Goal: Information Seeking & Learning: Learn about a topic

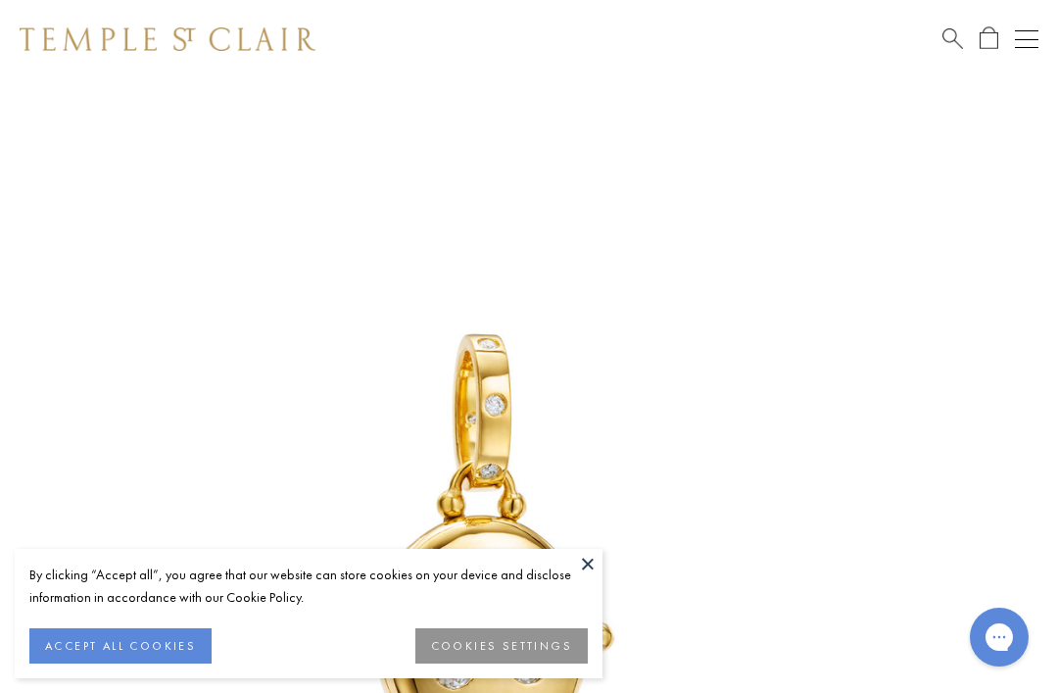
click at [592, 566] on button at bounding box center [587, 563] width 29 height 29
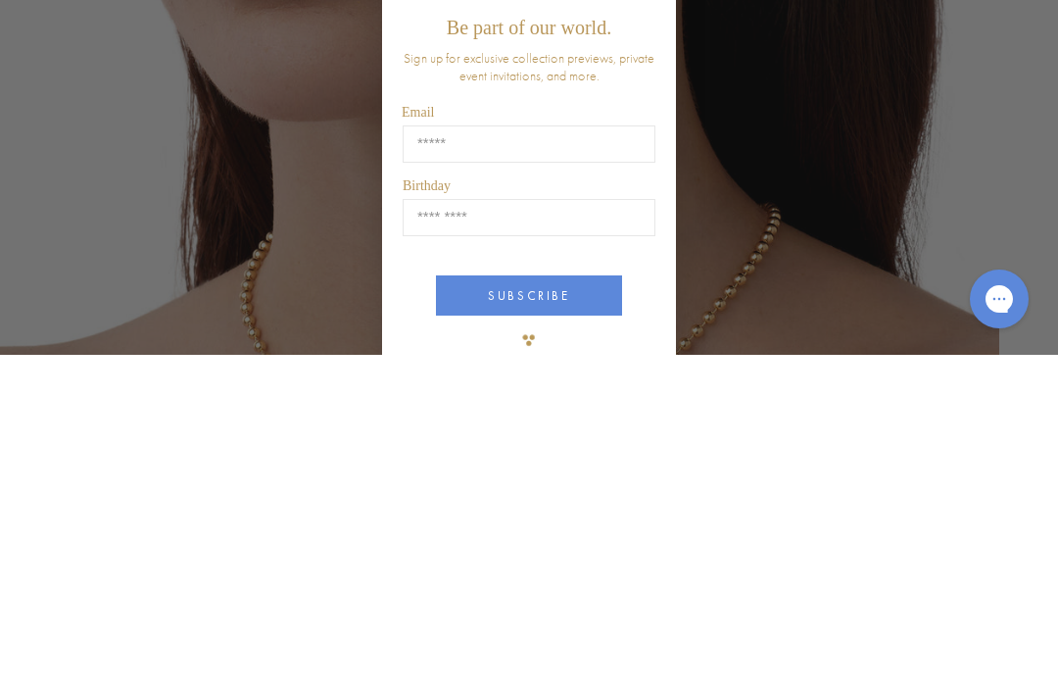
scroll to position [338, 0]
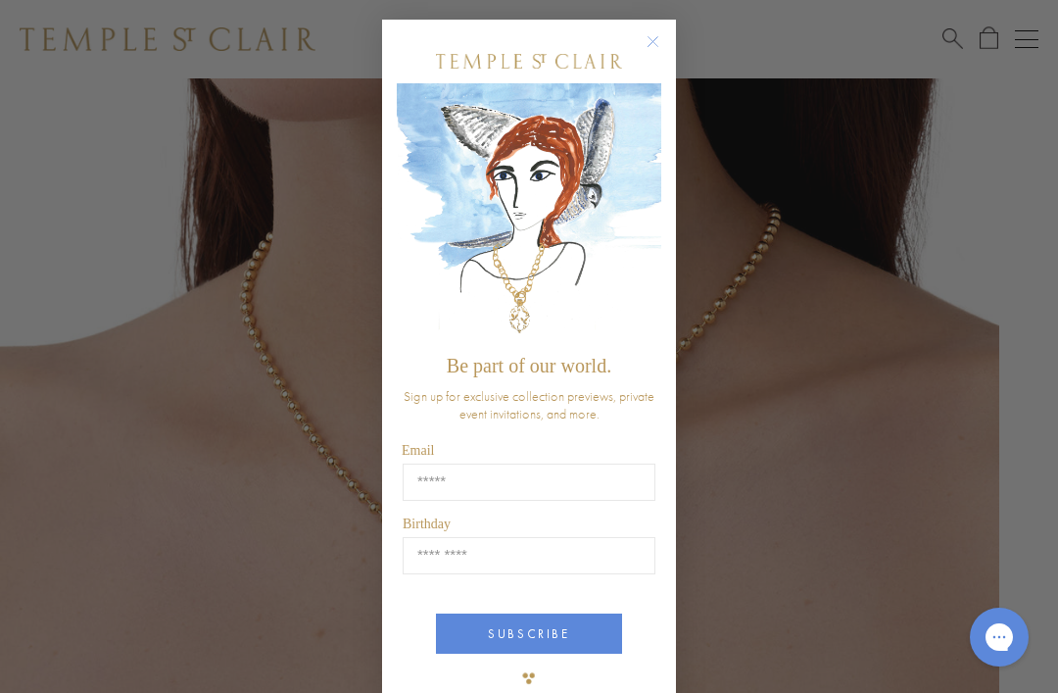
click at [663, 29] on icon "Close dialog" at bounding box center [653, 41] width 24 height 24
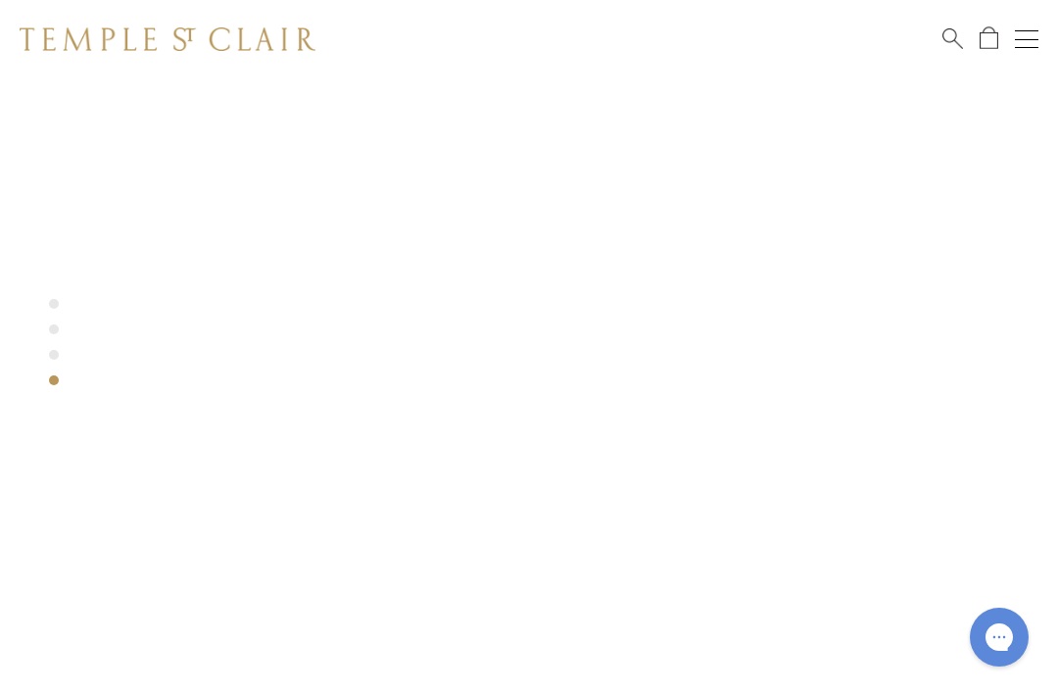
click at [327, 350] on div at bounding box center [499, 239] width 999 height 999
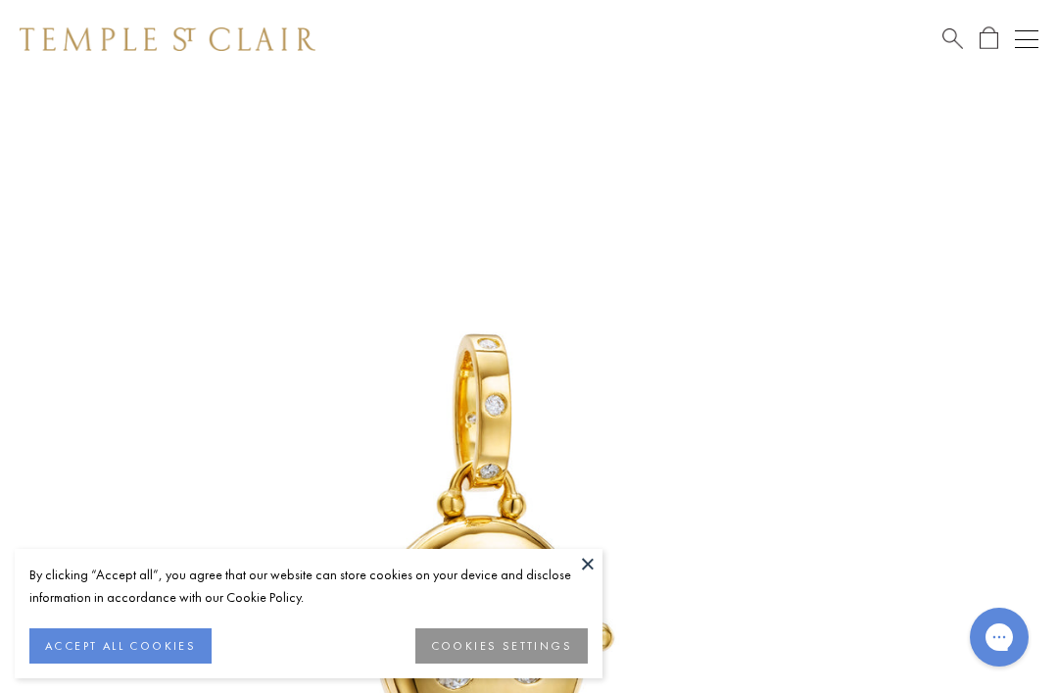
click at [589, 569] on button at bounding box center [587, 563] width 29 height 29
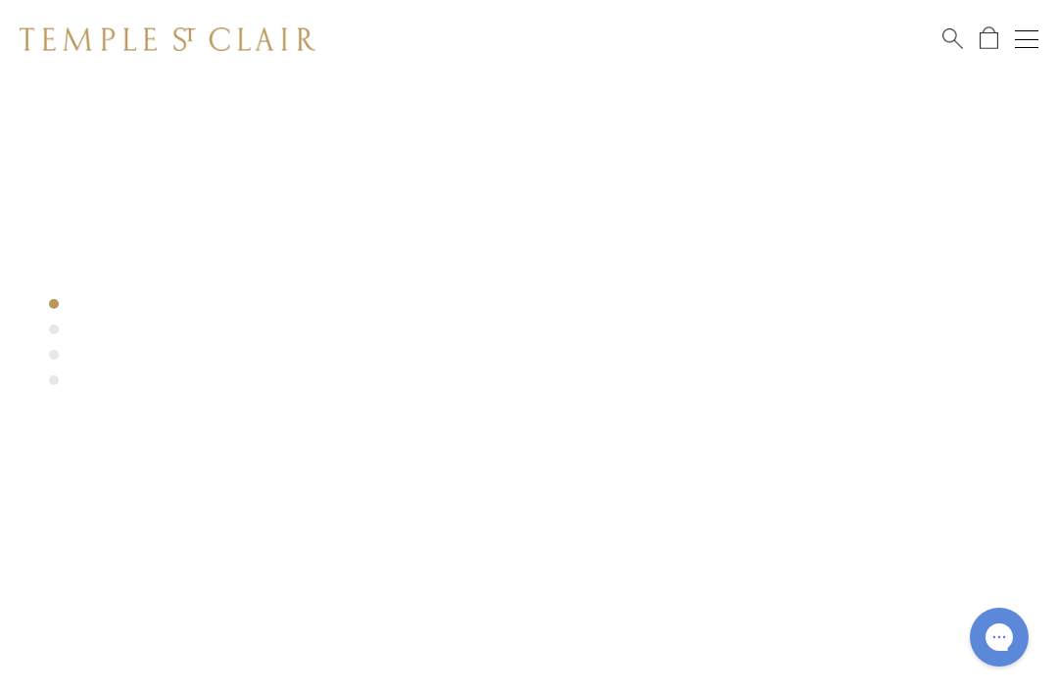
click at [56, 337] on div at bounding box center [499, 577] width 999 height 999
click at [59, 331] on div at bounding box center [499, 577] width 999 height 999
click at [52, 367] on div at bounding box center [499, 577] width 999 height 999
click at [192, 415] on div at bounding box center [499, 577] width 999 height 999
click at [61, 330] on div at bounding box center [499, 577] width 999 height 999
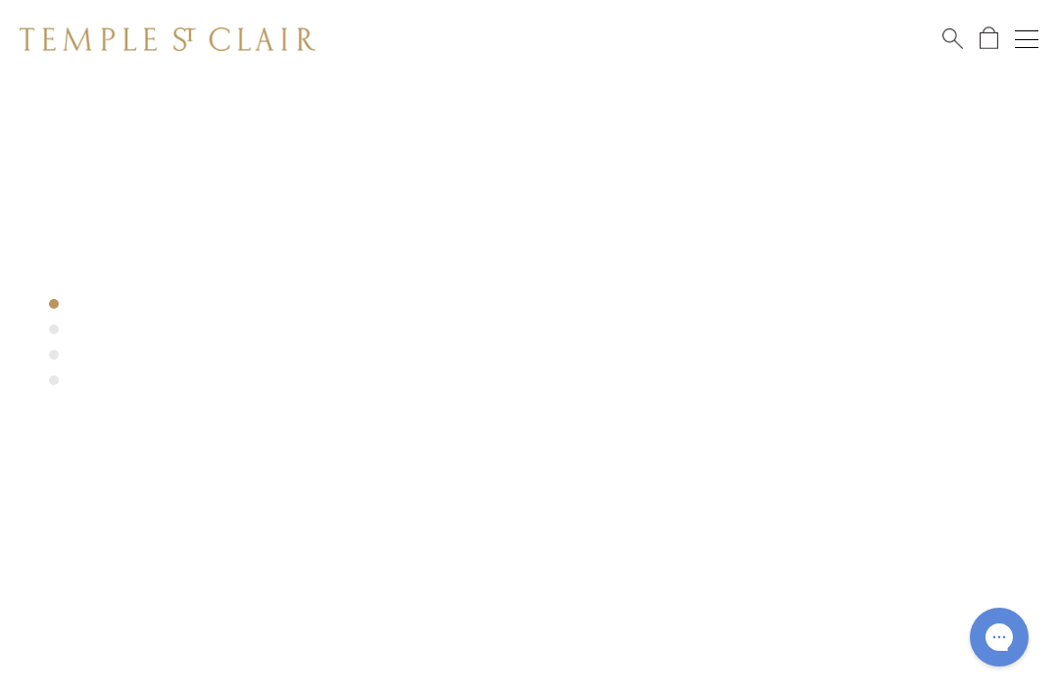
click at [46, 333] on div at bounding box center [499, 577] width 999 height 999
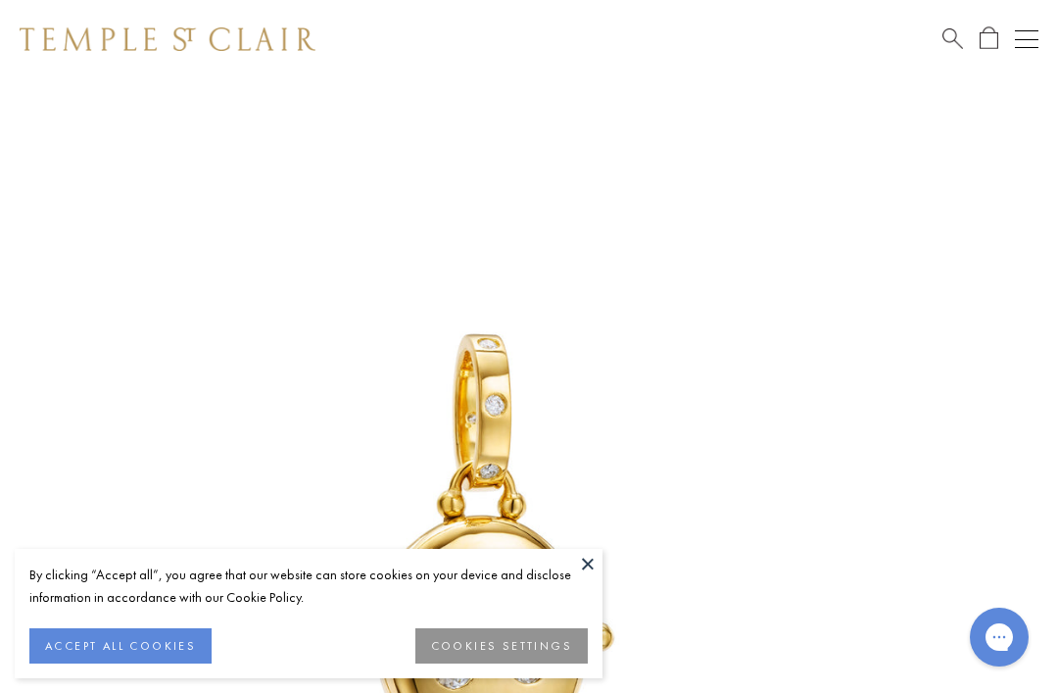
click at [577, 568] on button at bounding box center [587, 563] width 29 height 29
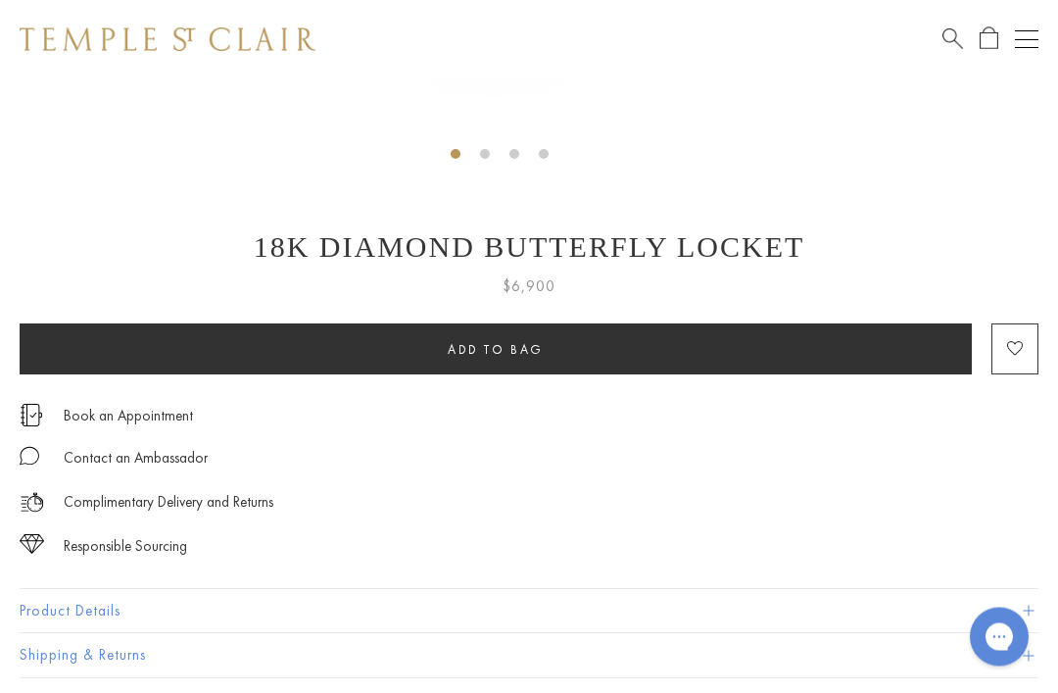
scroll to position [919, 0]
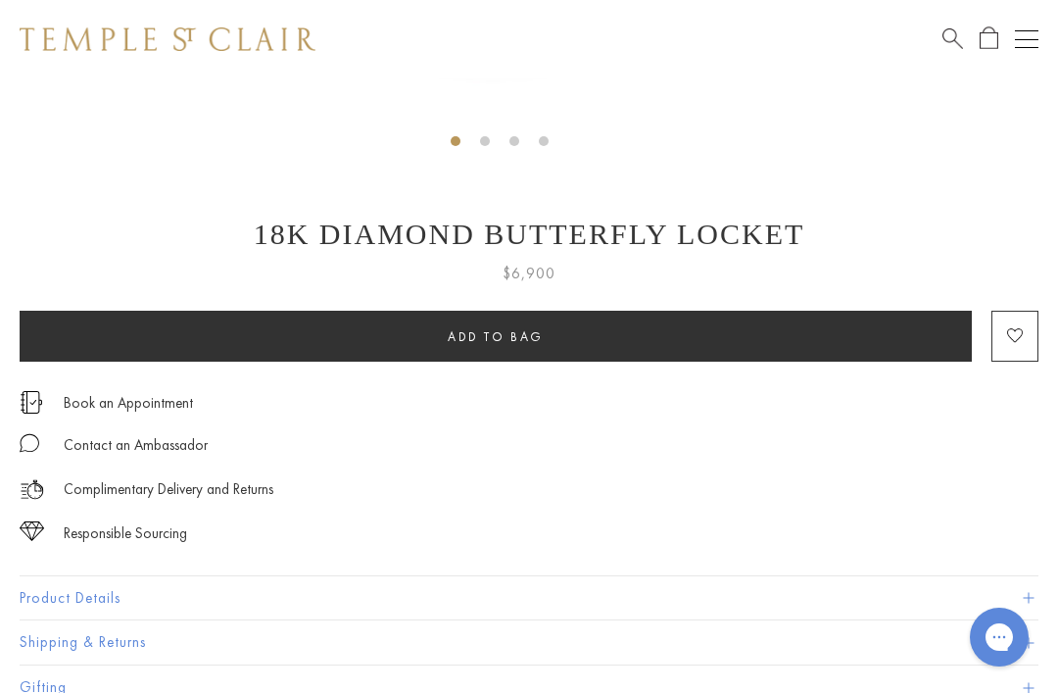
click at [98, 610] on button "Product Details" at bounding box center [529, 598] width 1019 height 44
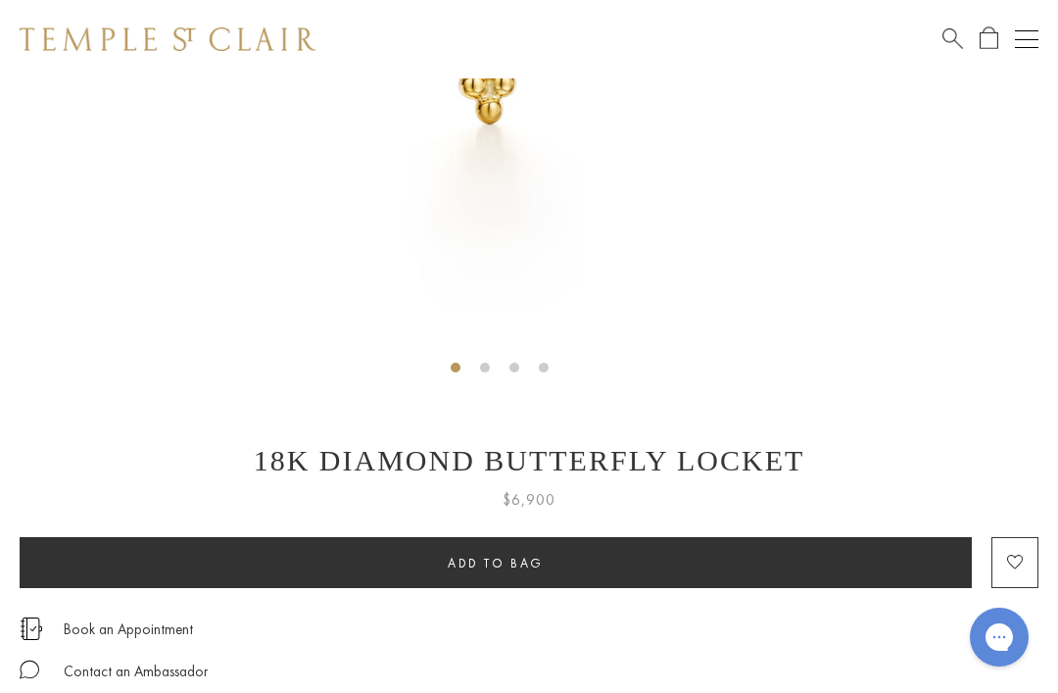
scroll to position [689, 0]
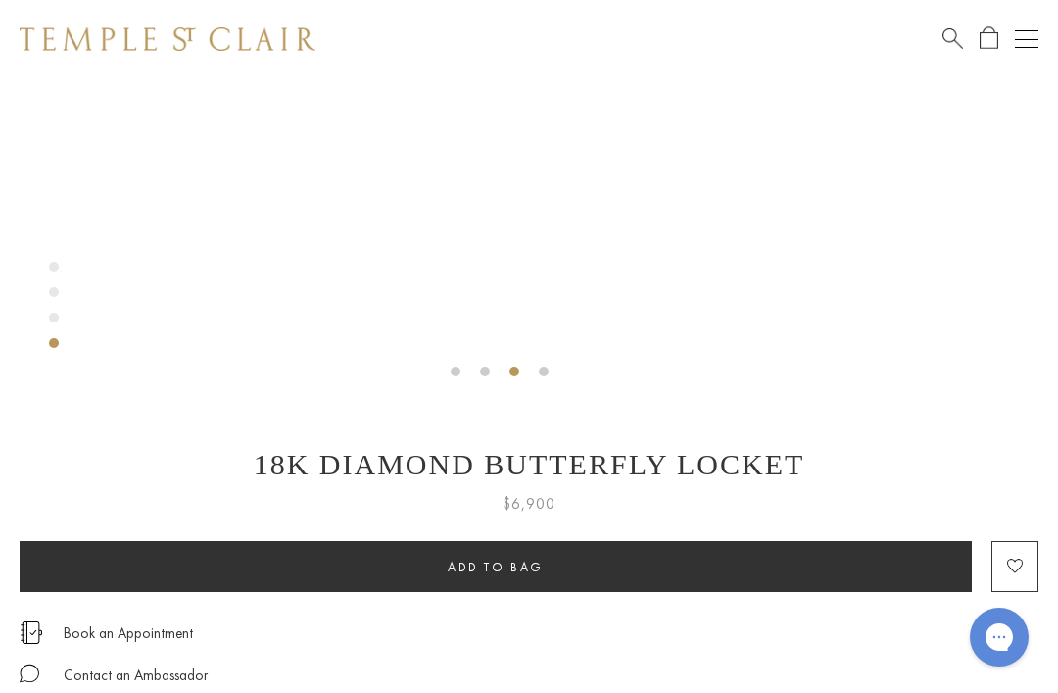
click at [752, 471] on h1 "18K Diamond Butterfly Locket" at bounding box center [529, 464] width 1019 height 33
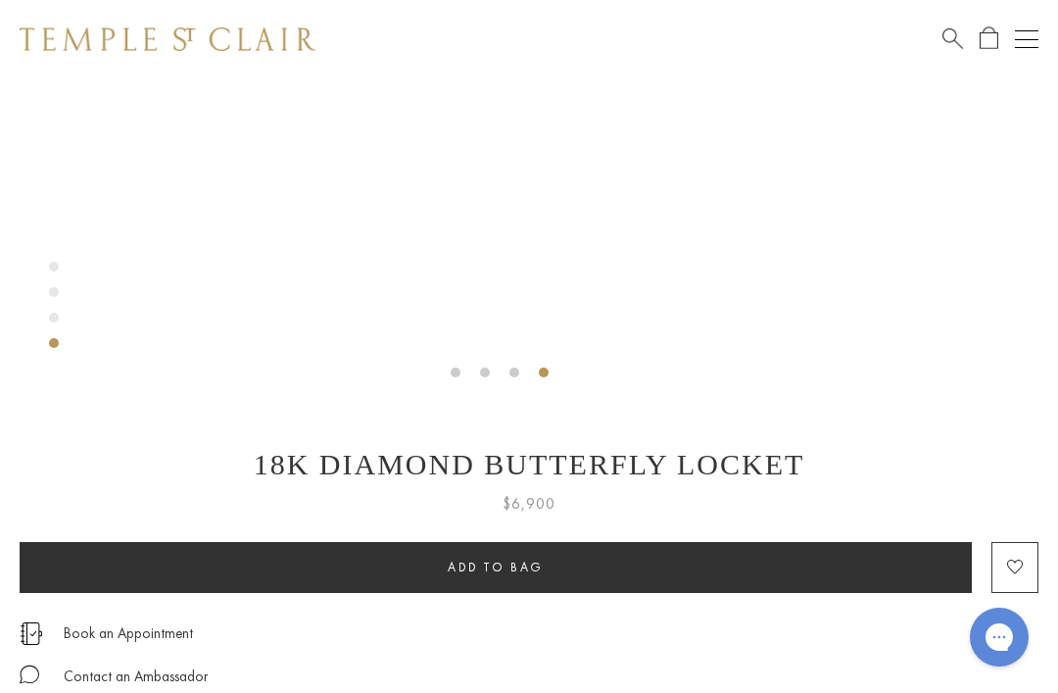
click at [361, 413] on div "SEE RECOMMENDED CHAIN PAIRINGS 18K Diamond Butterfly Locket $6,900" at bounding box center [529, 334] width 1058 height 1889
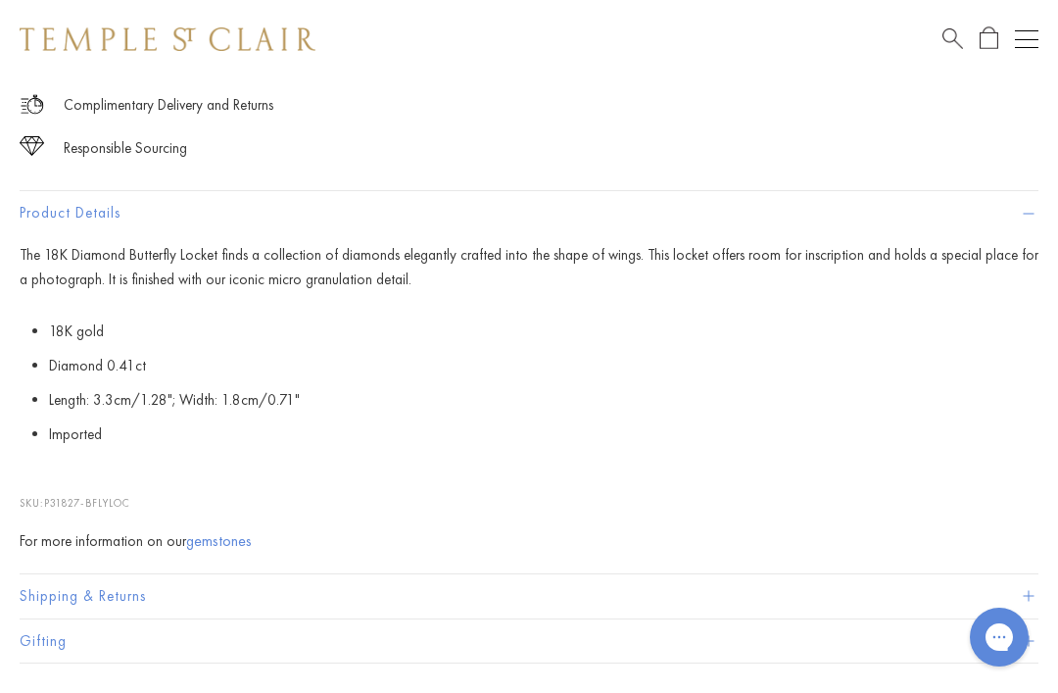
scroll to position [1299, 0]
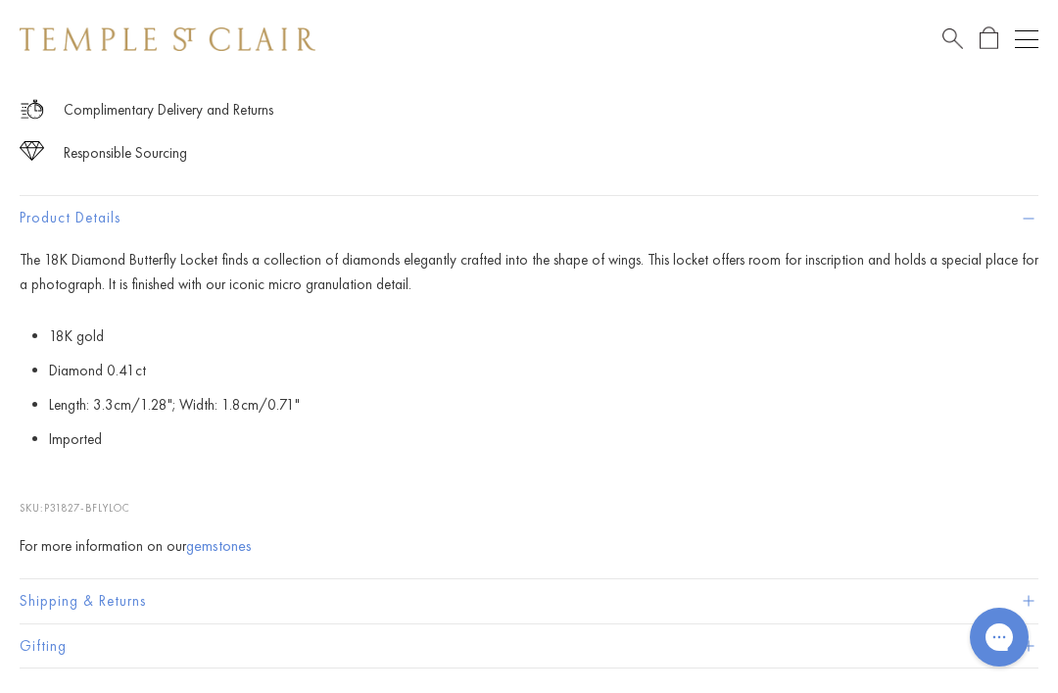
click at [791, 470] on div "The 18K Diamond Butterfly Locket finds a collection of diamonds elegantly craft…" at bounding box center [529, 403] width 1019 height 311
click at [222, 538] on link "gemstones" at bounding box center [219, 545] width 66 height 21
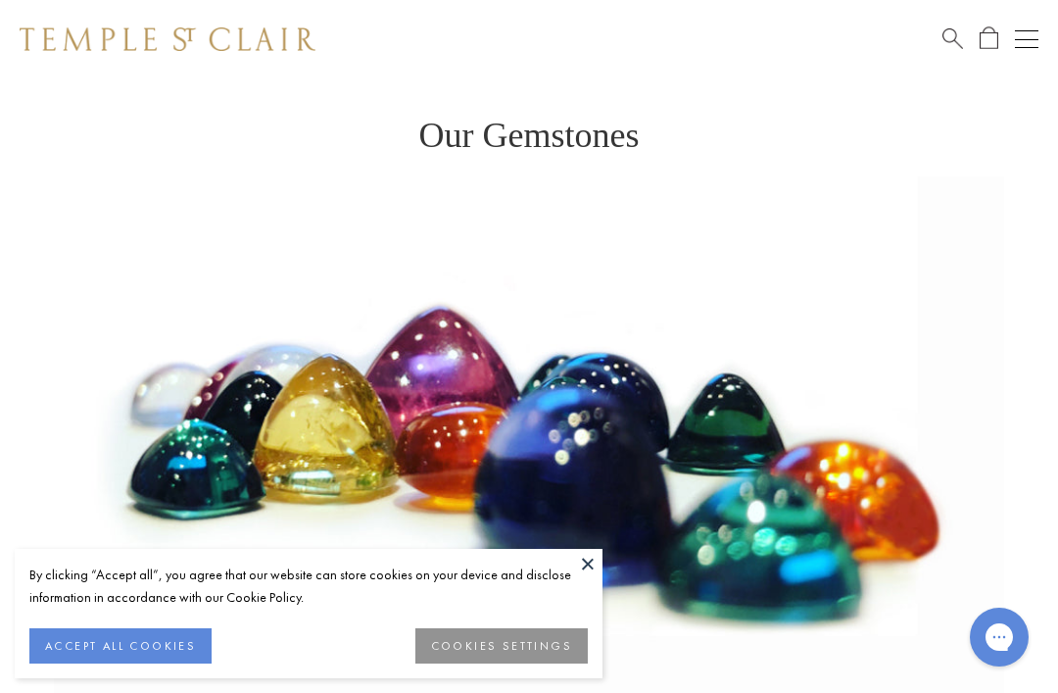
click at [955, 319] on img at bounding box center [529, 440] width 1058 height 529
click at [587, 566] on button at bounding box center [587, 563] width 29 height 29
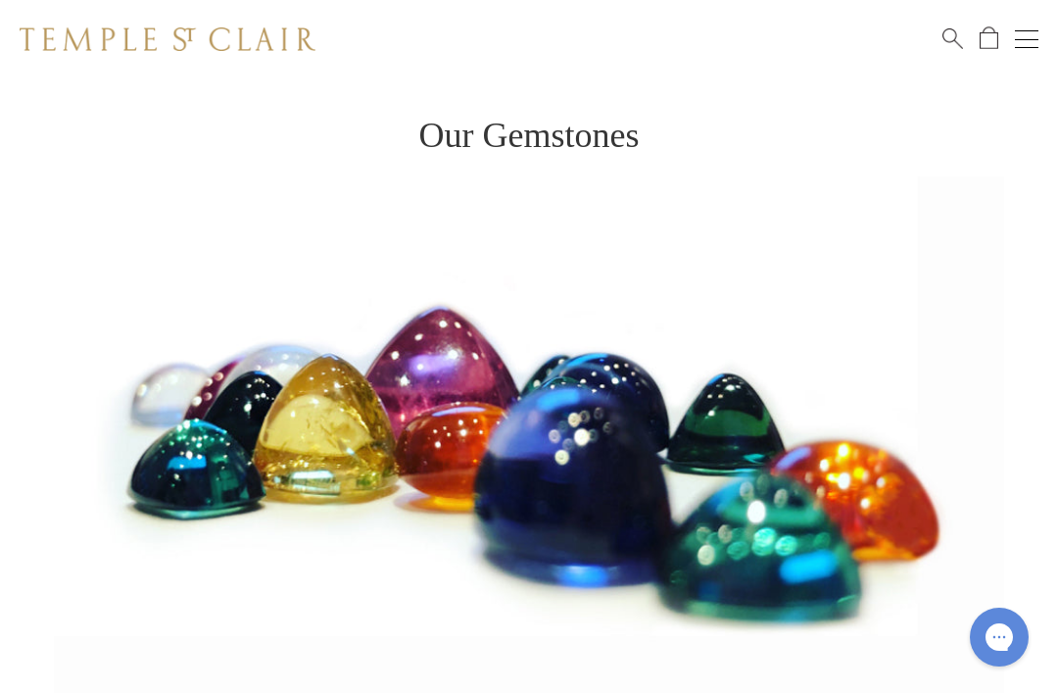
click at [73, 266] on img at bounding box center [529, 440] width 1058 height 529
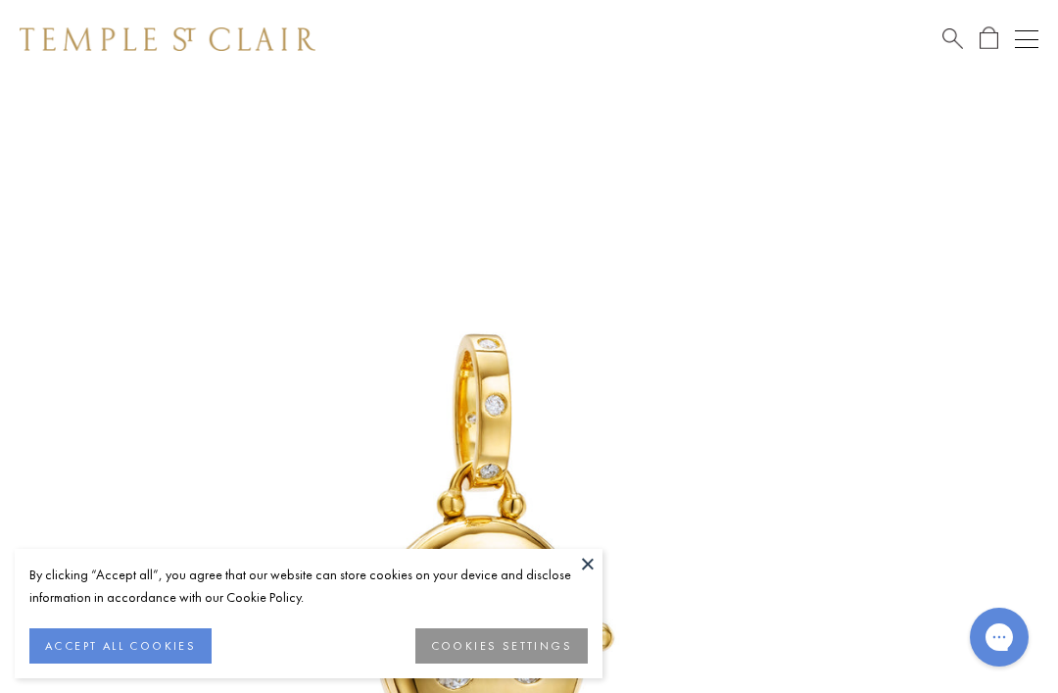
scroll to position [1362, 0]
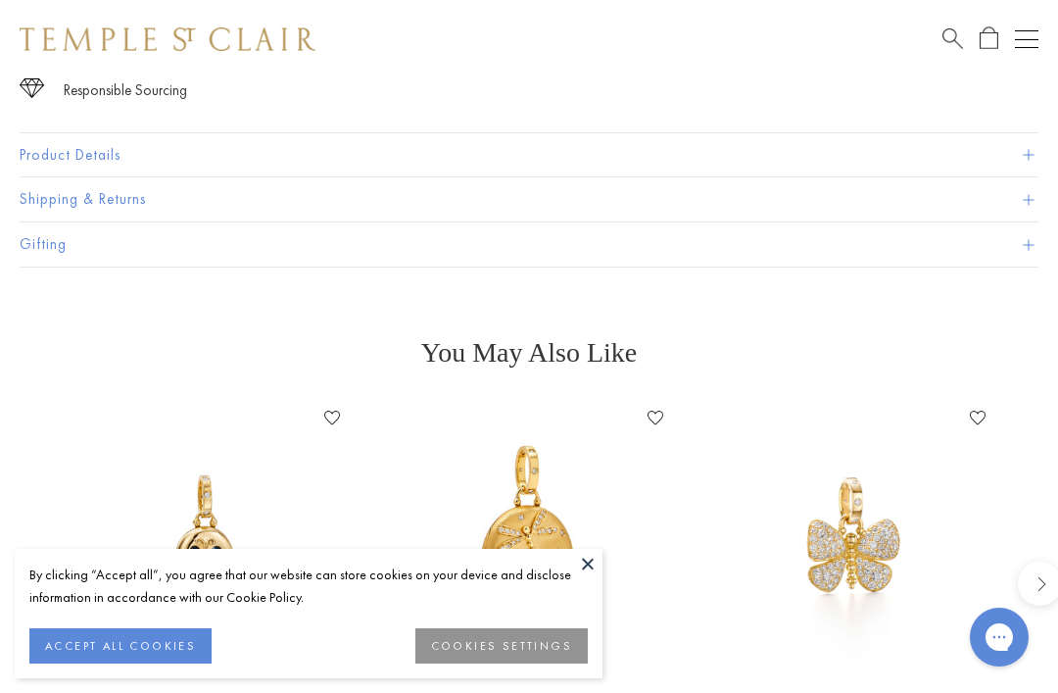
click at [115, 161] on button "Product Details" at bounding box center [529, 155] width 1019 height 44
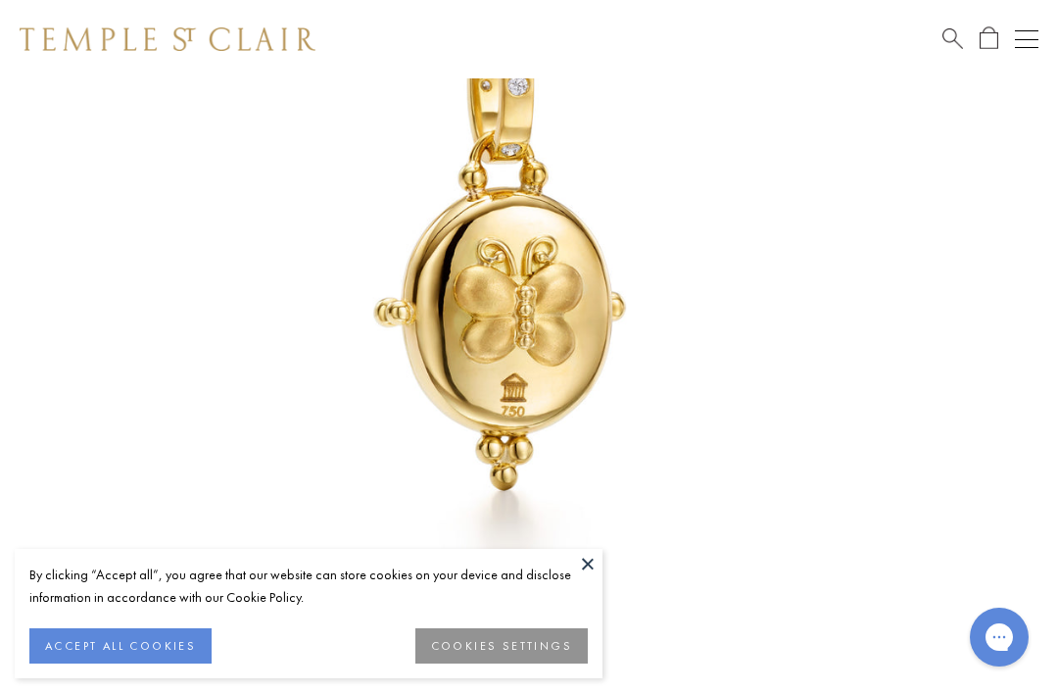
scroll to position [323, 0]
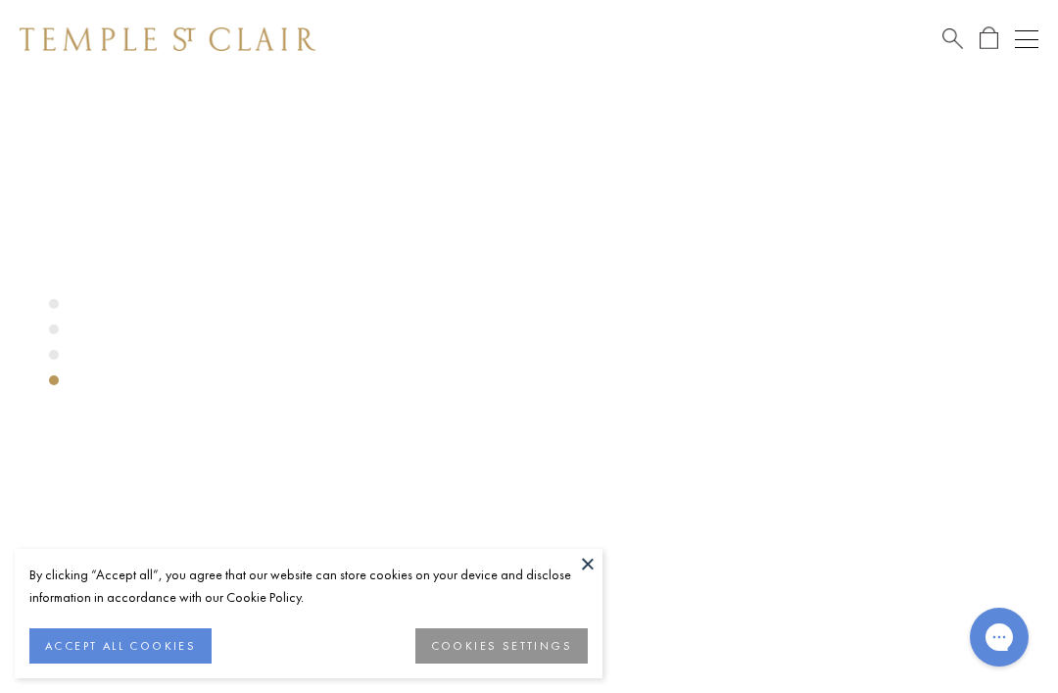
click at [586, 553] on button at bounding box center [587, 563] width 29 height 29
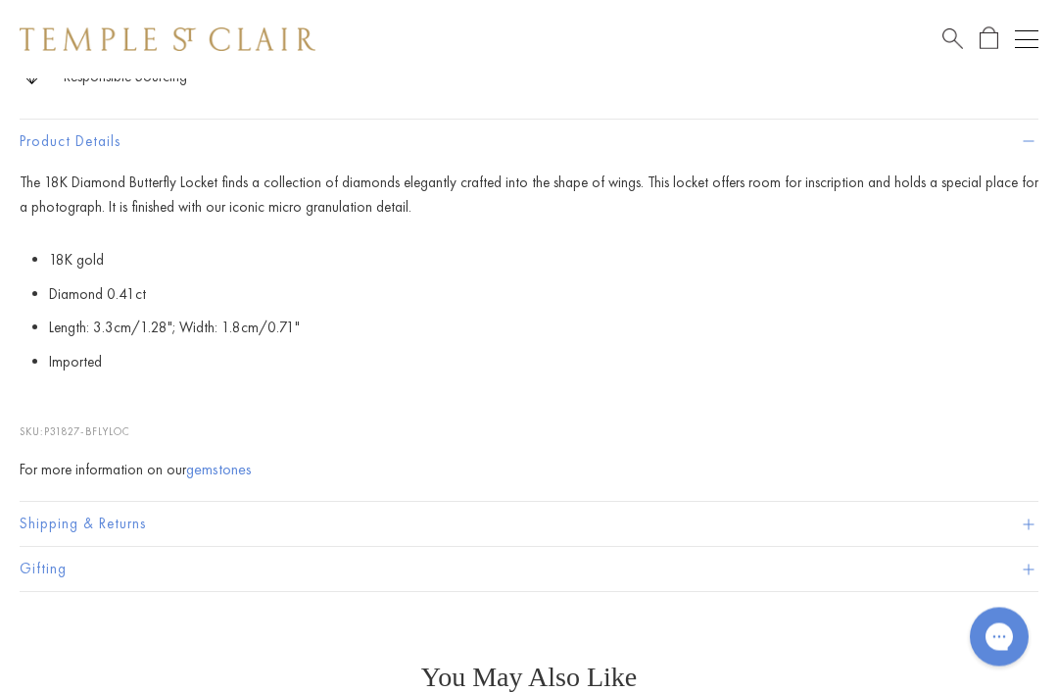
scroll to position [1376, 0]
